Goal: Book appointment/travel/reservation

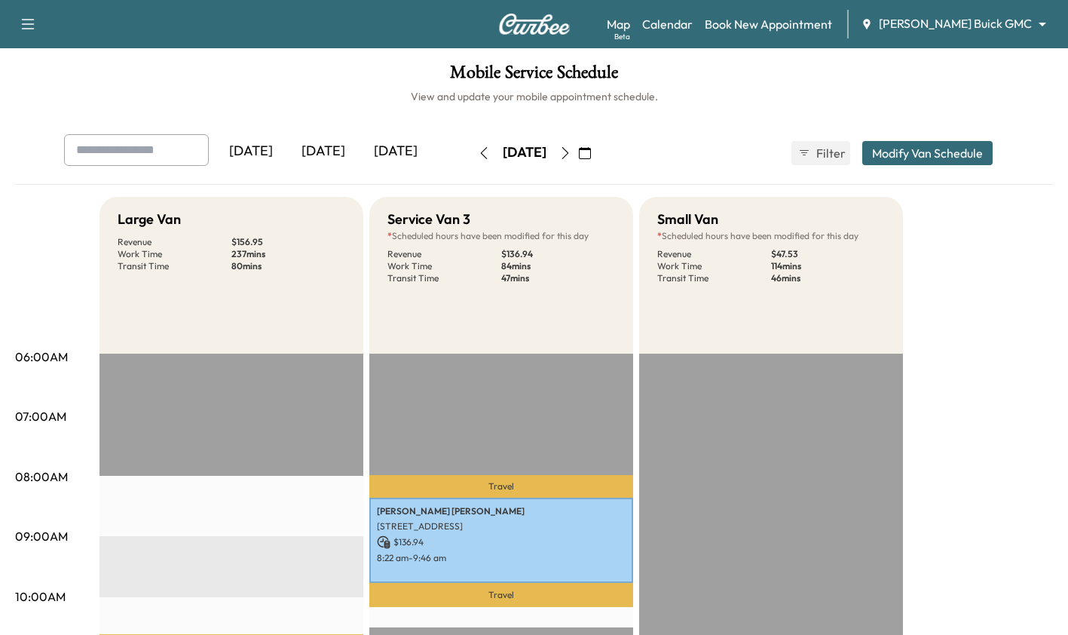
click at [336, 160] on div "[DATE]" at bounding box center [323, 151] width 72 height 35
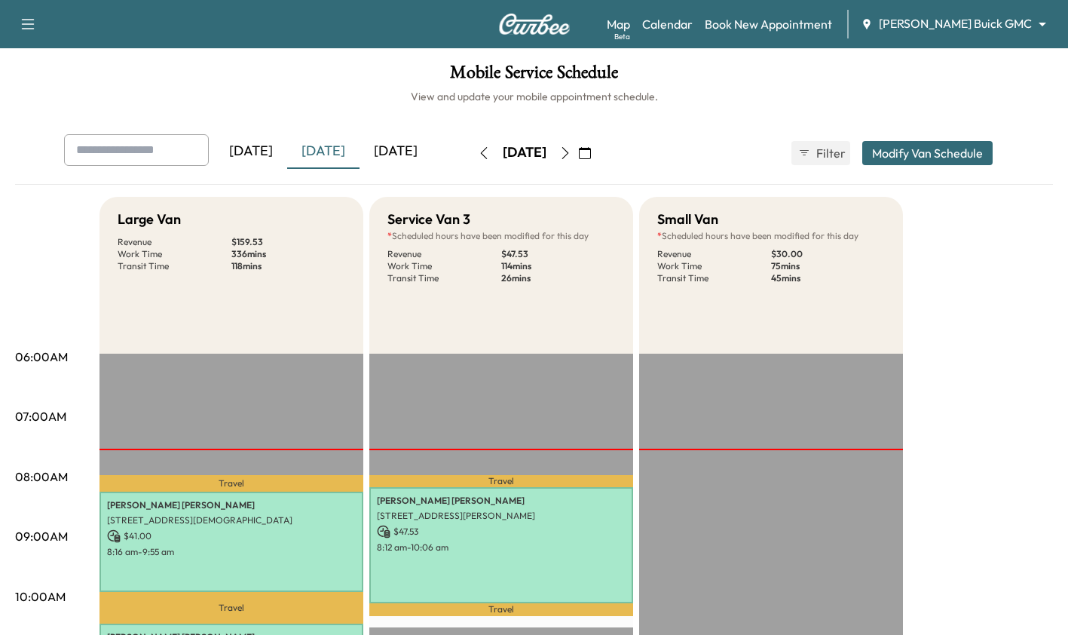
click at [1018, 19] on body "Support Log Out Map Beta Calendar Book New Appointment [PERSON_NAME] Buick GMC …" at bounding box center [534, 317] width 1068 height 635
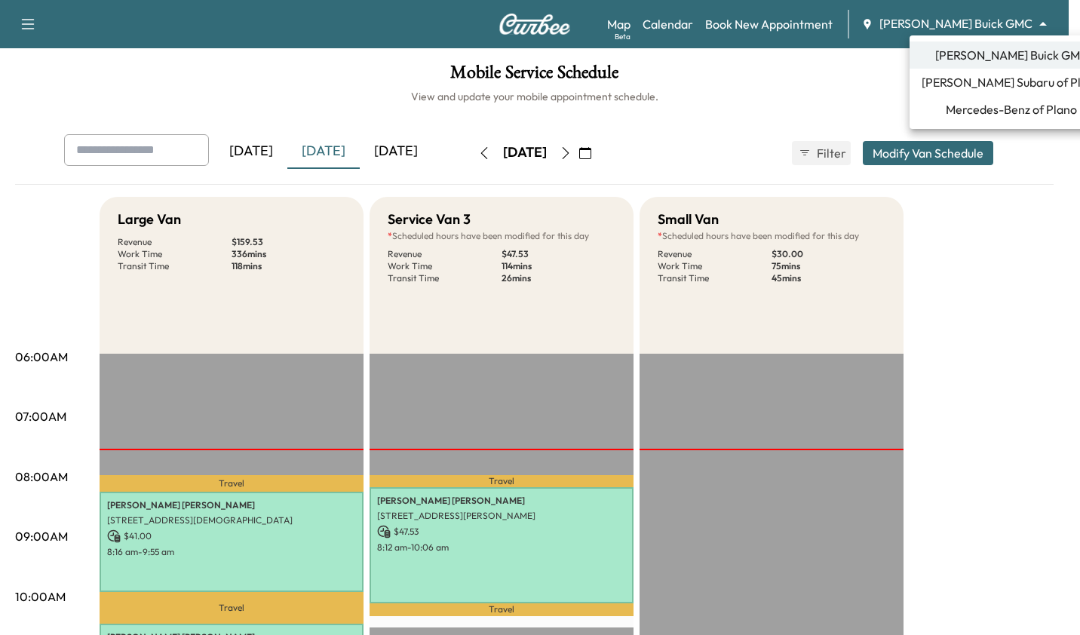
click at [1022, 103] on span "Mercedes-Benz of Plano" at bounding box center [1010, 109] width 131 height 18
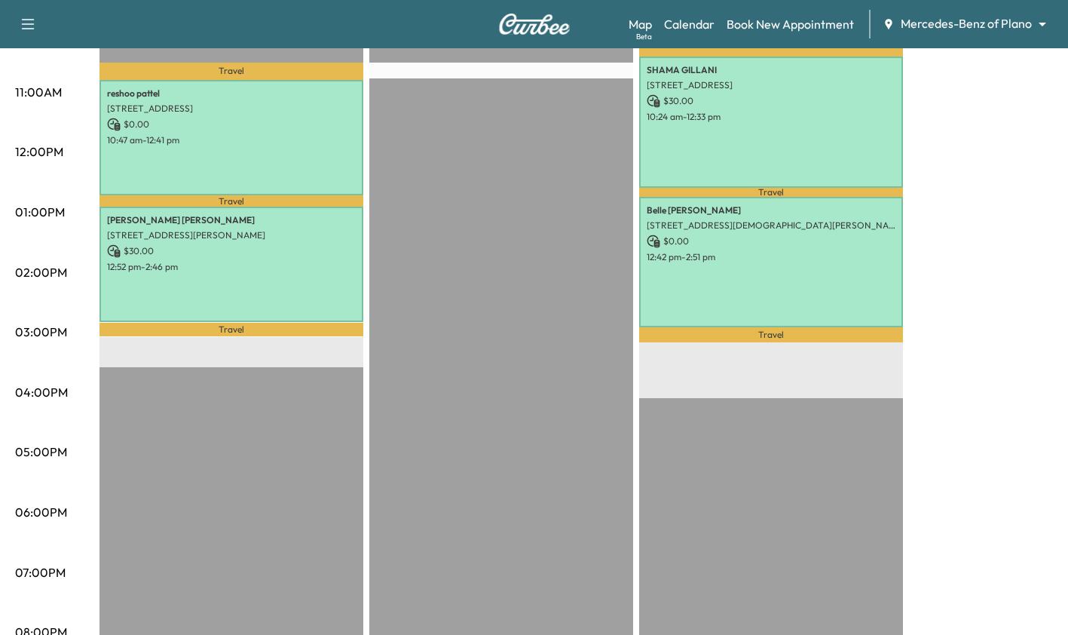
scroll to position [565, 0]
click at [249, 119] on p "$ 0.00" at bounding box center [231, 125] width 249 height 14
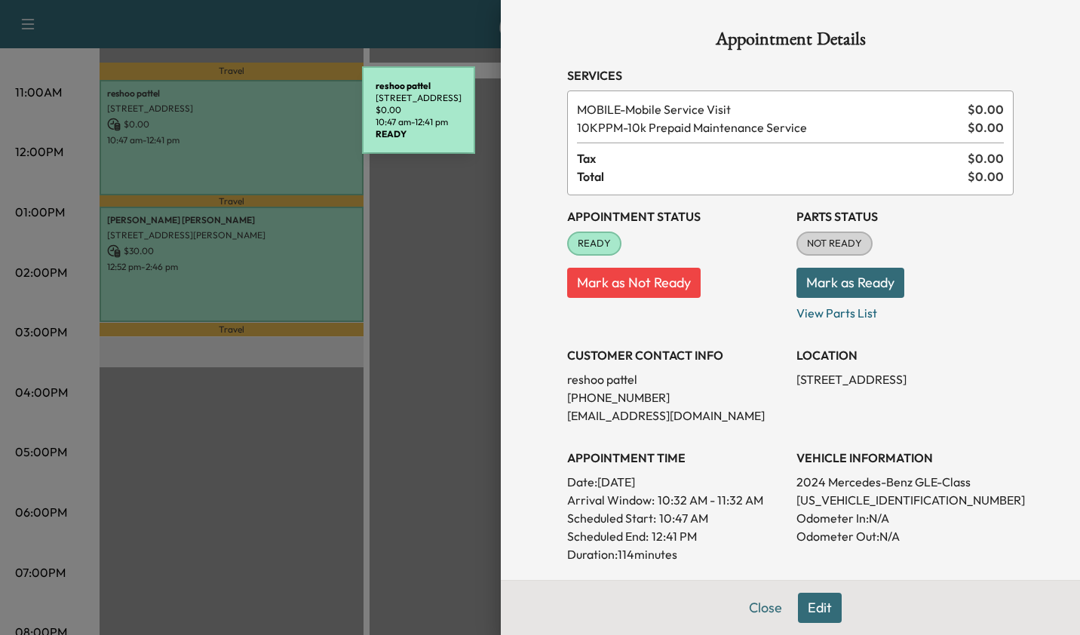
click at [325, 510] on div at bounding box center [540, 317] width 1080 height 635
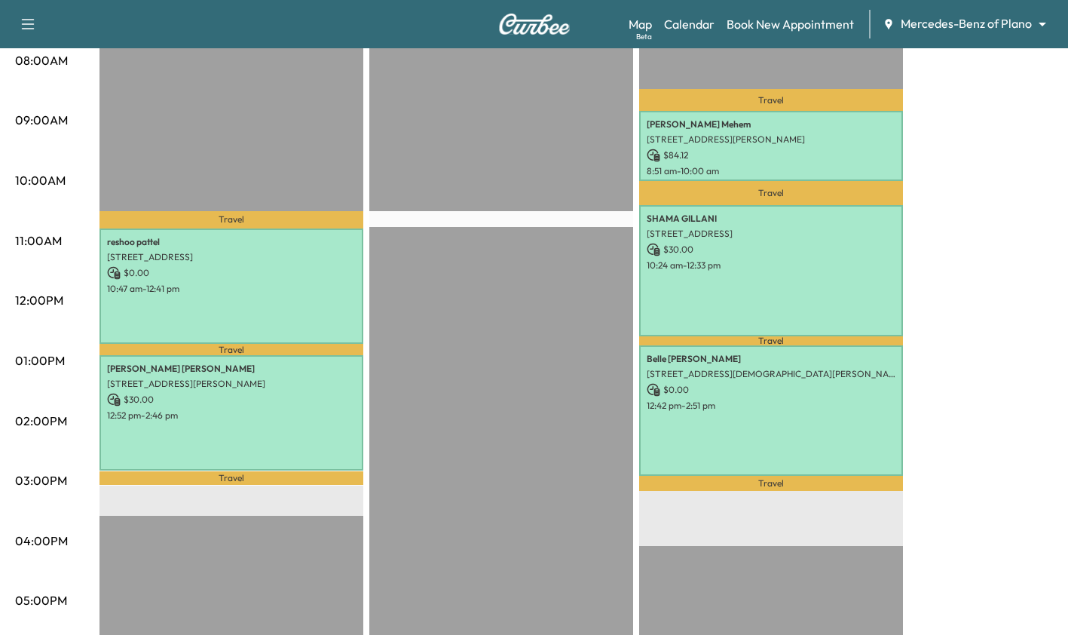
scroll to position [418, 0]
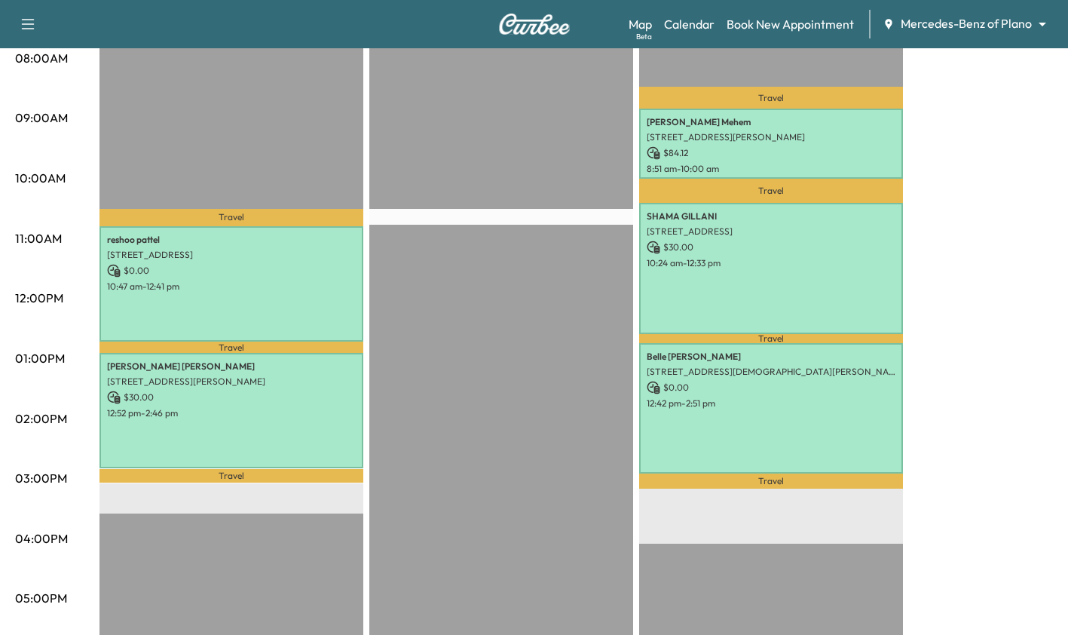
click at [237, 285] on p "10:47 am - 12:41 pm" at bounding box center [231, 286] width 249 height 12
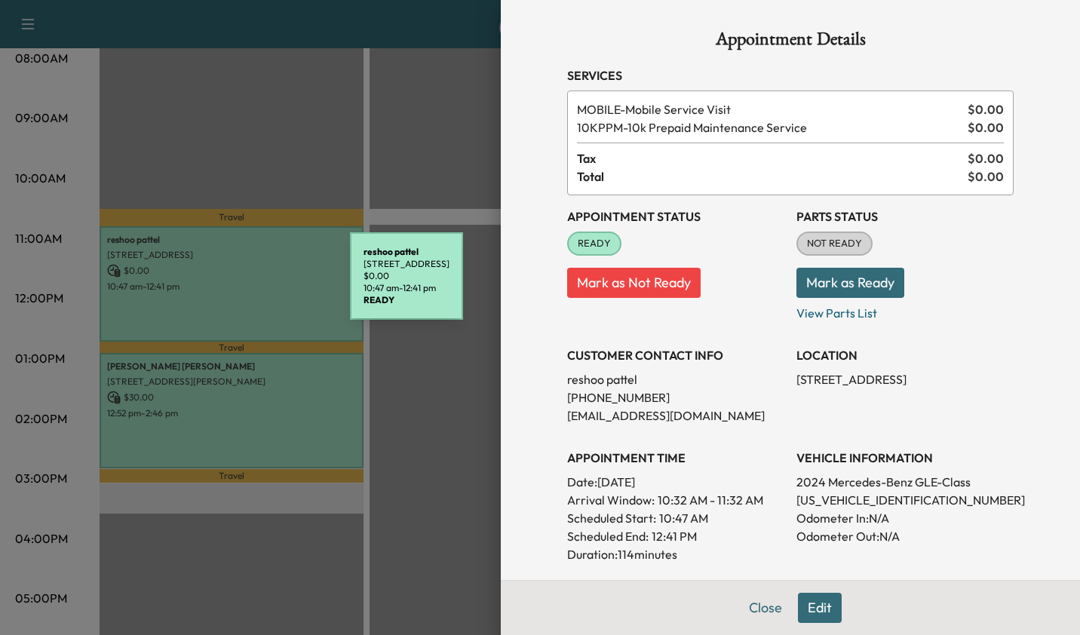
click at [256, 416] on div at bounding box center [540, 317] width 1080 height 635
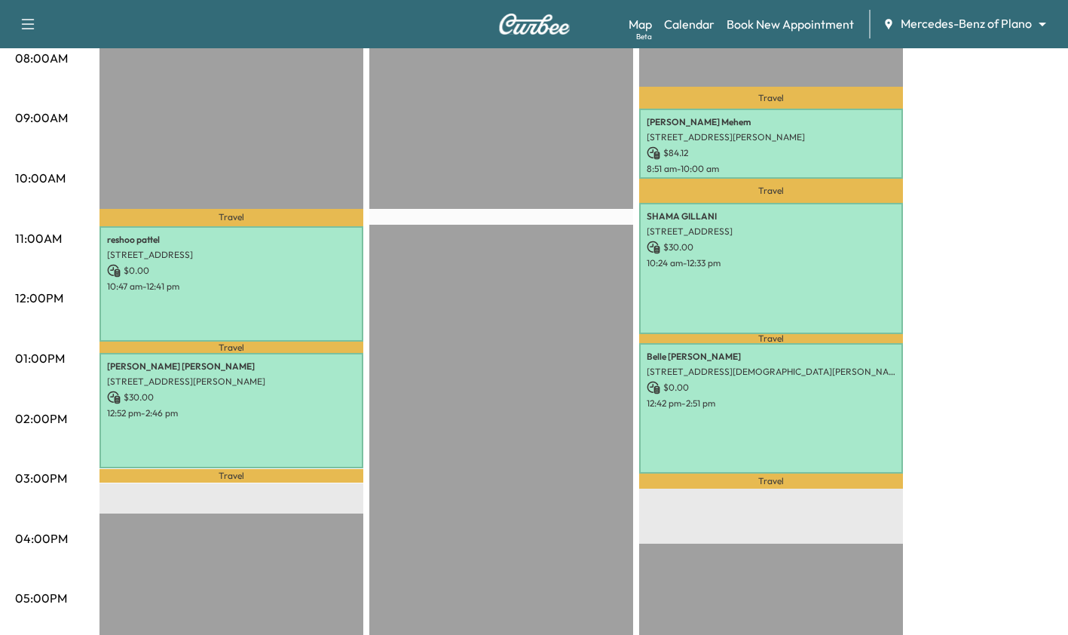
click at [232, 412] on p "12:52 pm - 2:46 pm" at bounding box center [231, 413] width 249 height 12
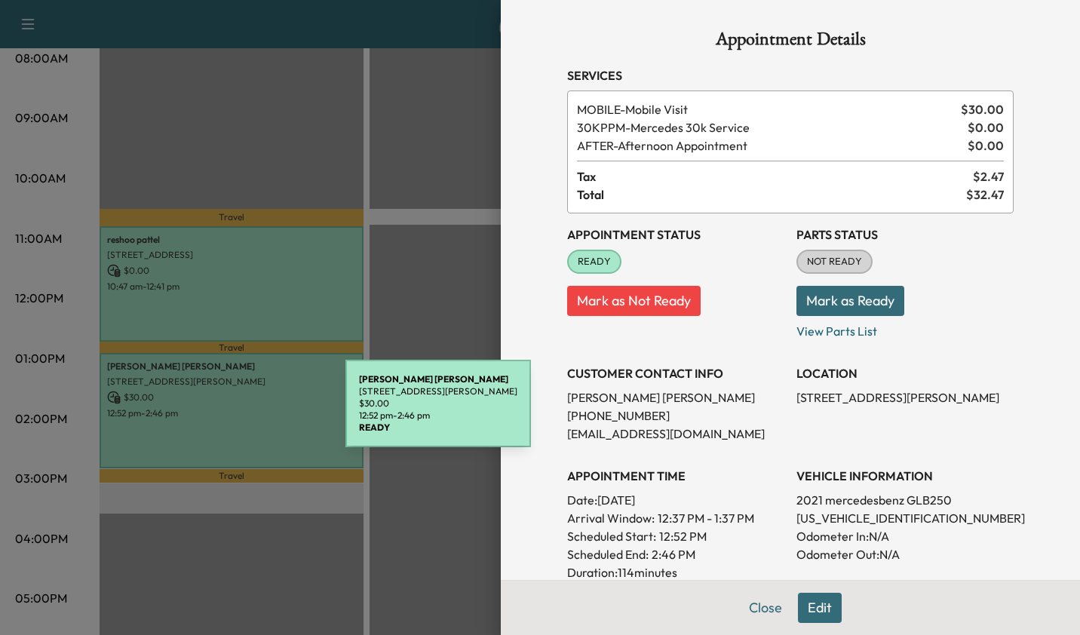
click at [229, 528] on div at bounding box center [540, 317] width 1080 height 635
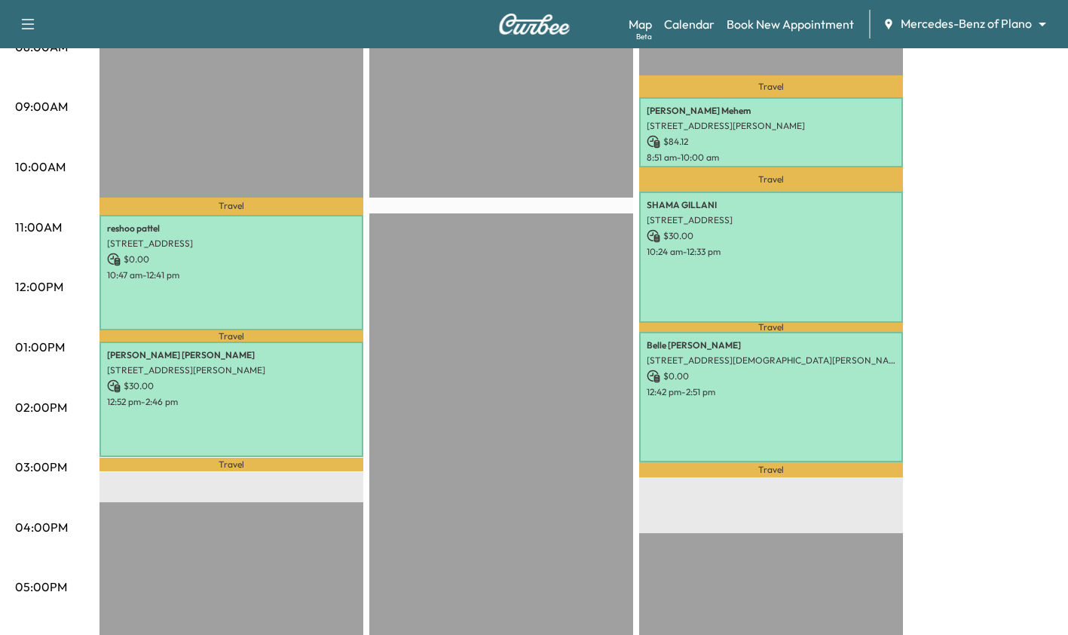
scroll to position [432, 0]
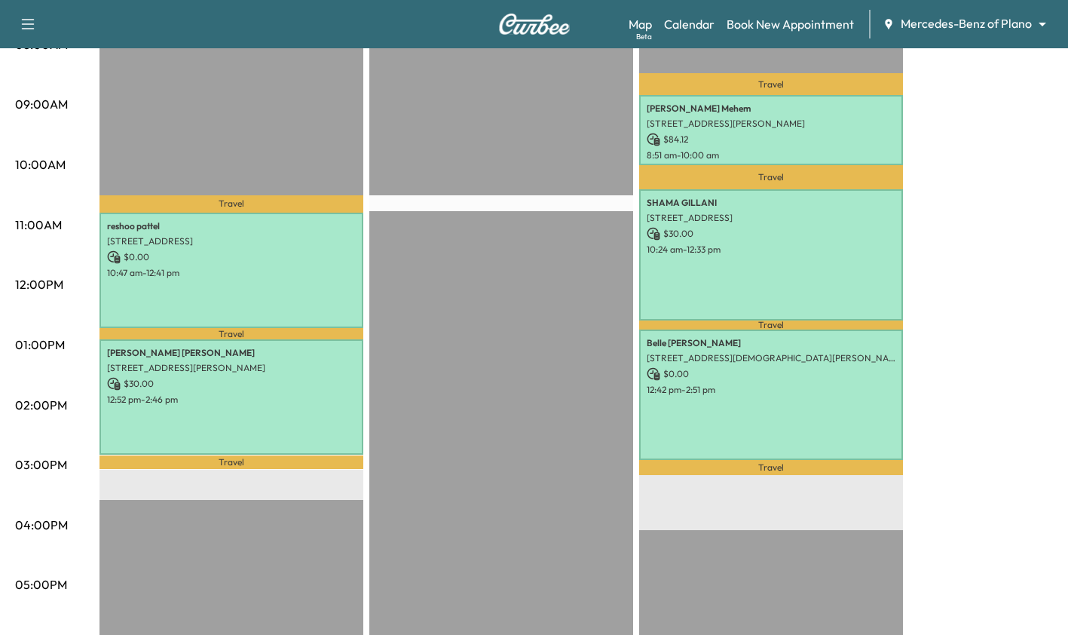
click at [935, 335] on div "Afternoon * Scheduled hours have been modified for this day Revenue $ 30.00 Wor…" at bounding box center [577, 330] width 954 height 1131
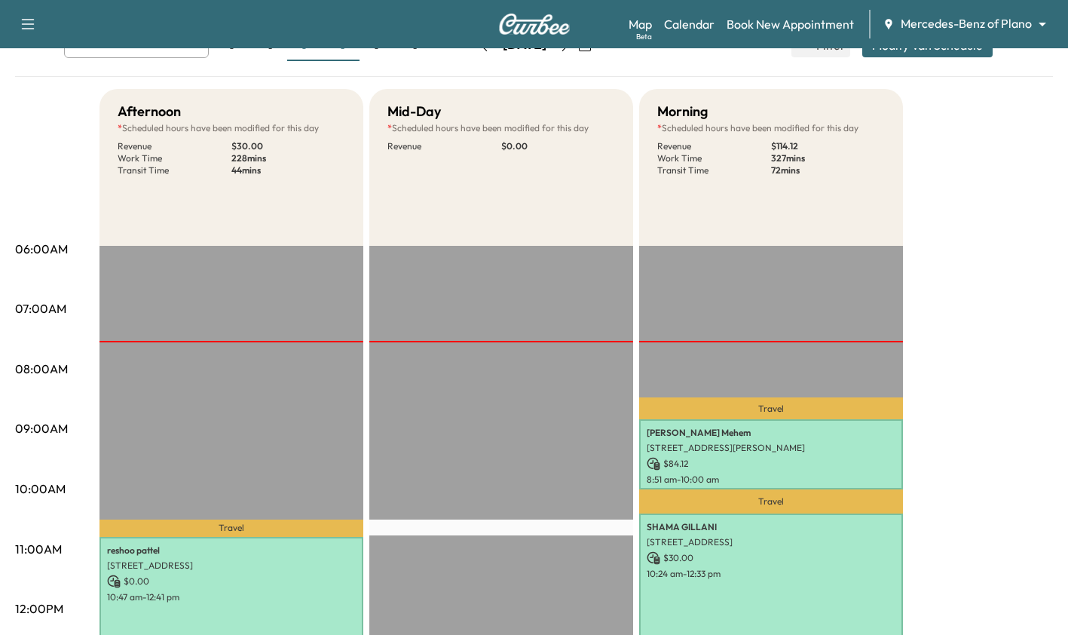
scroll to position [0, 0]
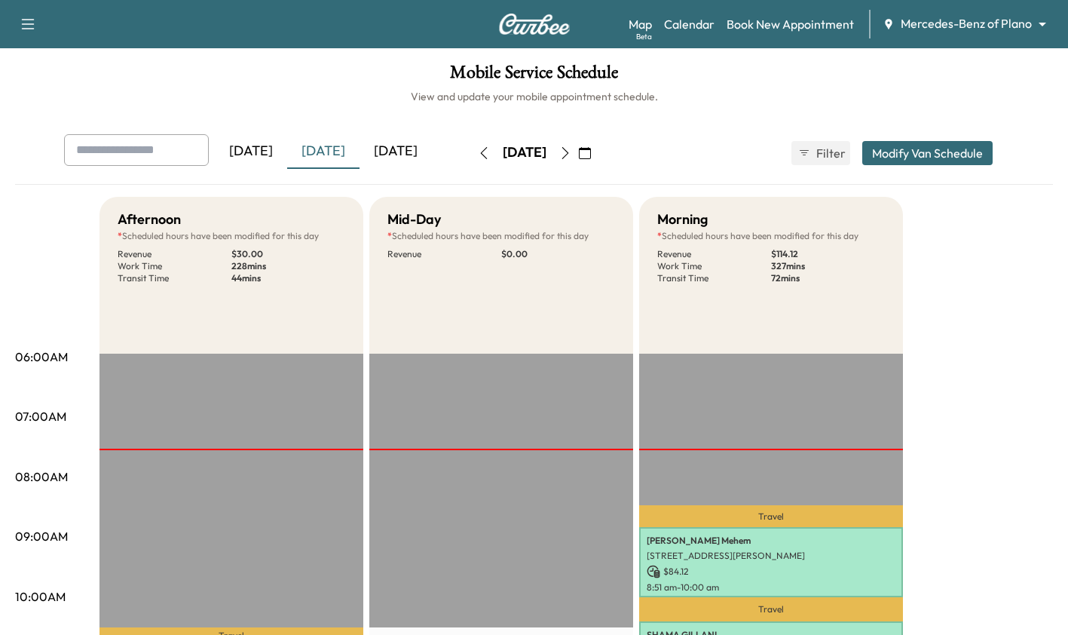
click at [1018, 26] on body "Support Log Out Map Beta Calendar Book New Appointment Mercedes-Benz of Plano *…" at bounding box center [534, 317] width 1068 height 635
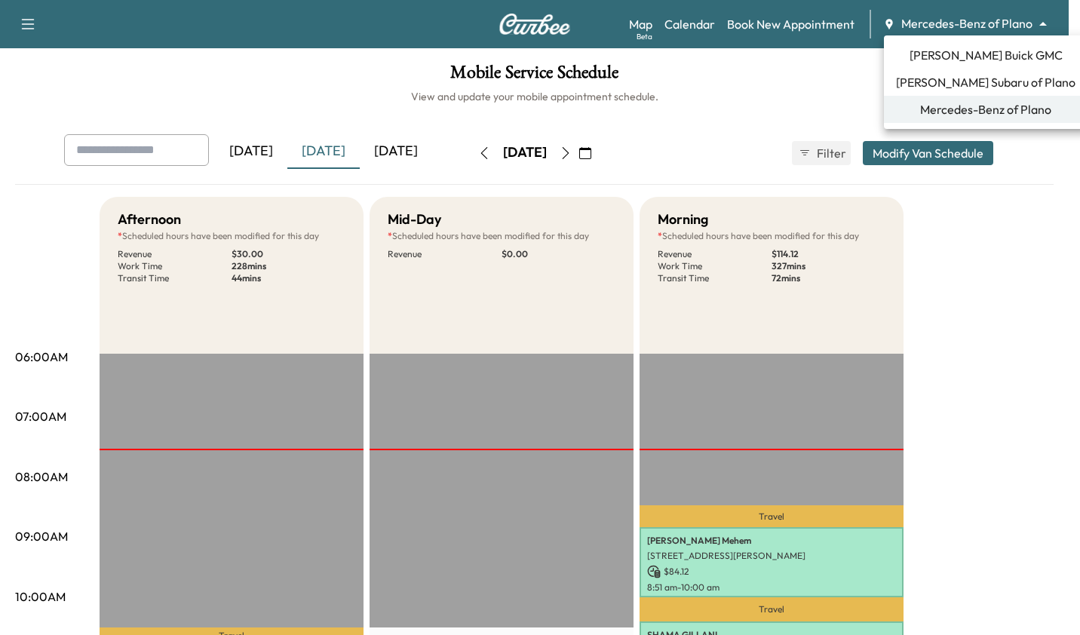
click at [1000, 49] on span "[PERSON_NAME] Buick GMC" at bounding box center [985, 55] width 153 height 18
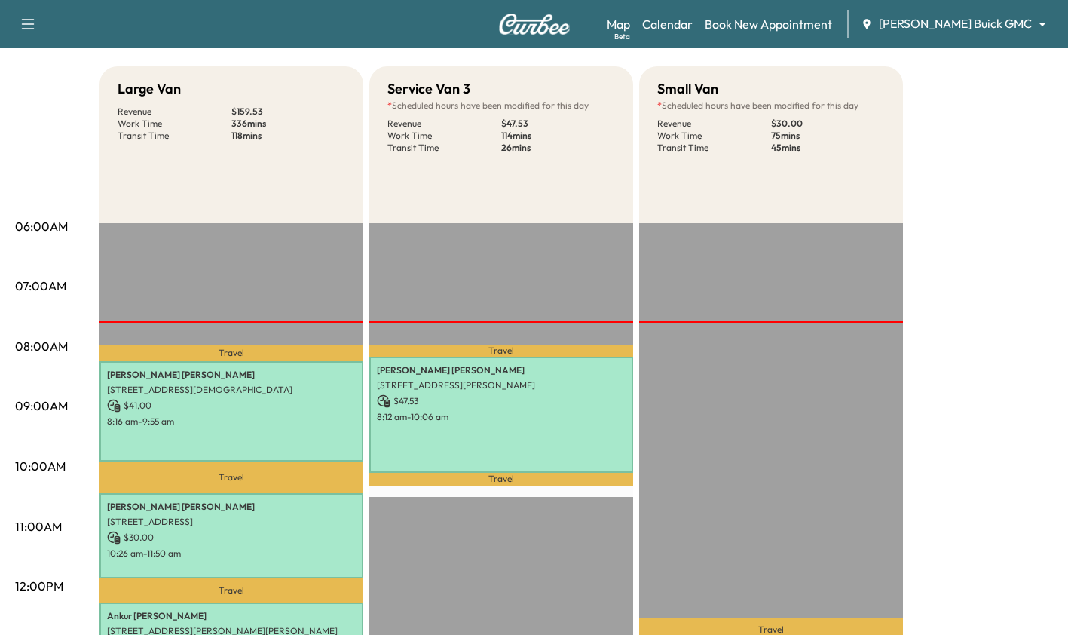
scroll to position [131, 0]
click at [539, 436] on div "[PERSON_NAME] [STREET_ADDRESS][PERSON_NAME] $ 47.53 8:12 am - 10:06 am" at bounding box center [501, 413] width 264 height 115
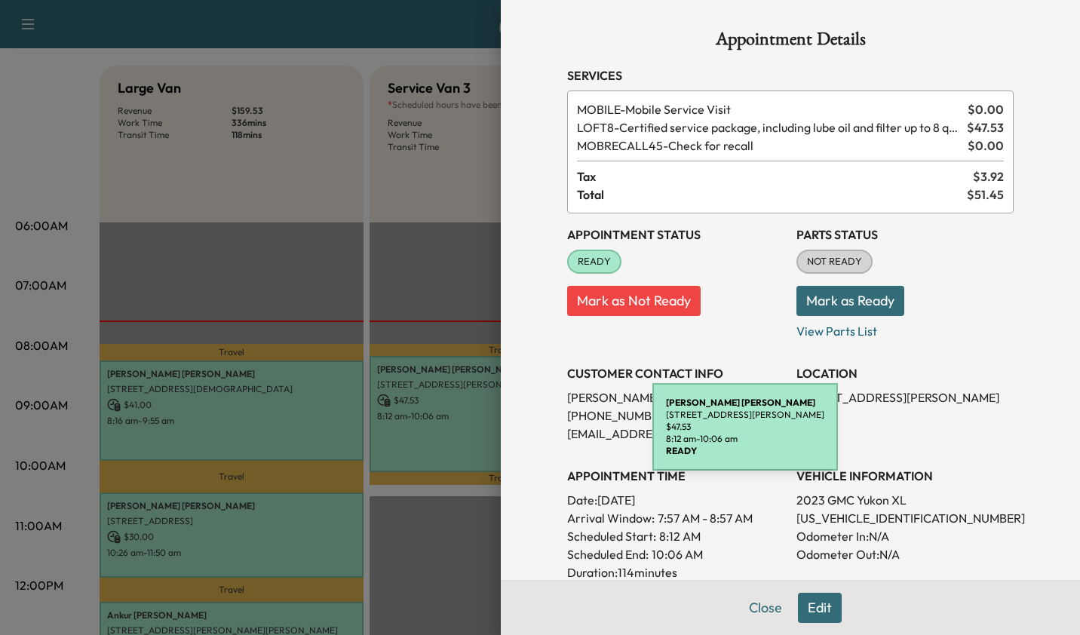
click at [451, 329] on div at bounding box center [540, 317] width 1080 height 635
